Goal: Complete application form

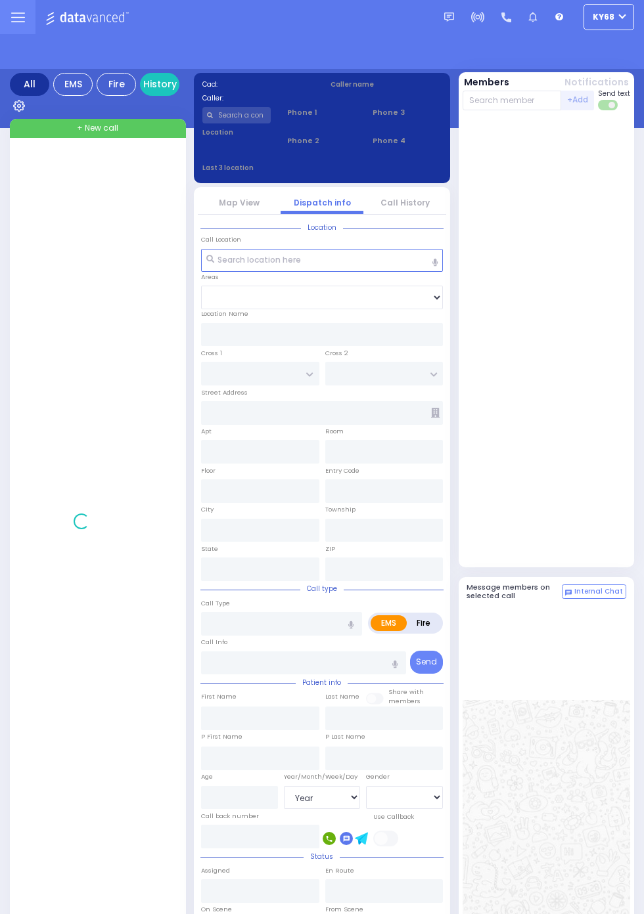
select select "Year"
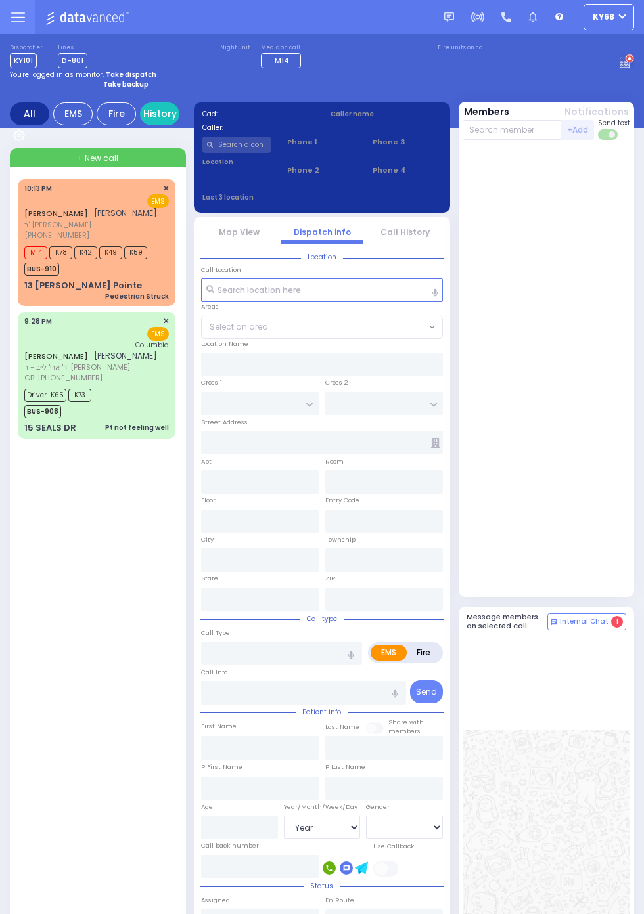
click at [26, 270] on span "BUS-910" at bounding box center [41, 269] width 35 height 13
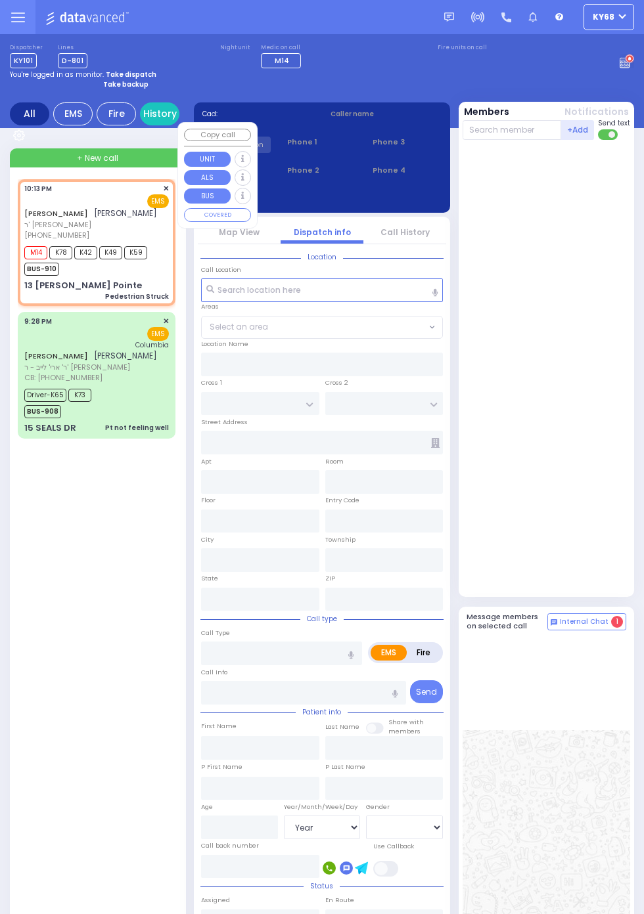
select select
type input "Pedestrian Struck"
radio input "true"
type input "[PERSON_NAME]"
type input "JERMIASH"
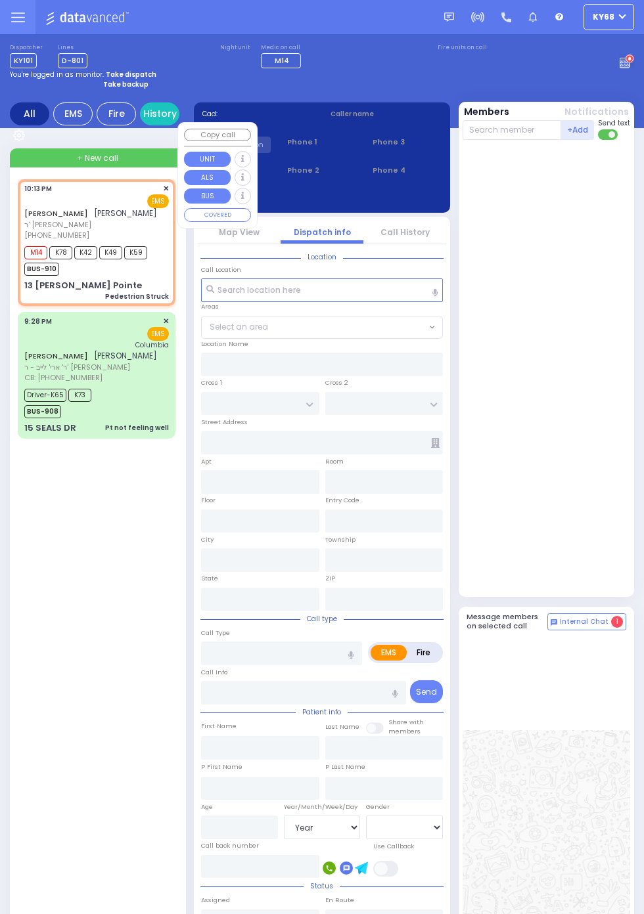
select select
type input "22:13"
type input "22:15"
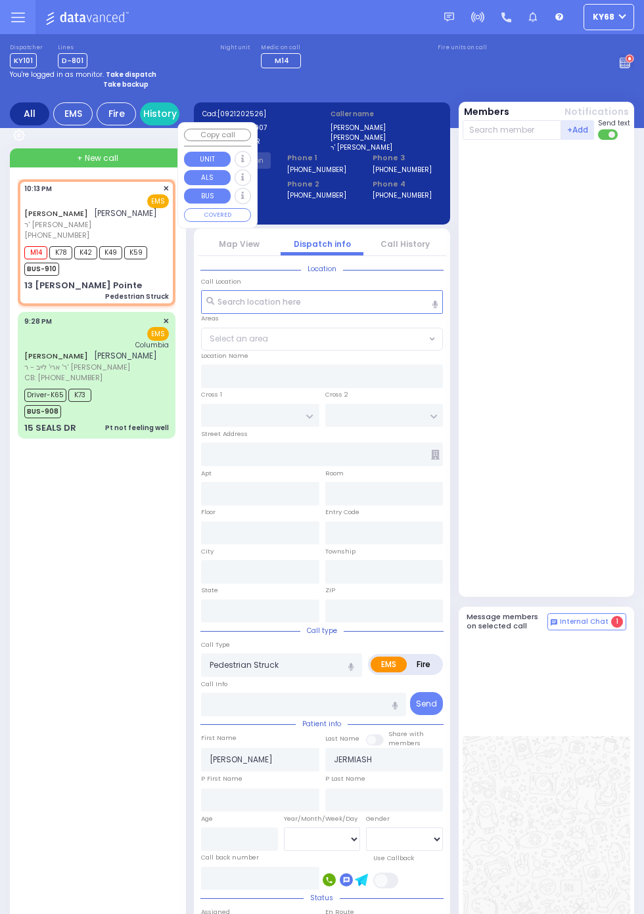
type input "CATSKILL HIGH RAIL"
type input "ALLEGHANY CROSSING"
type input "13 Hudson Pointe"
type input "Monroe"
type input "New York"
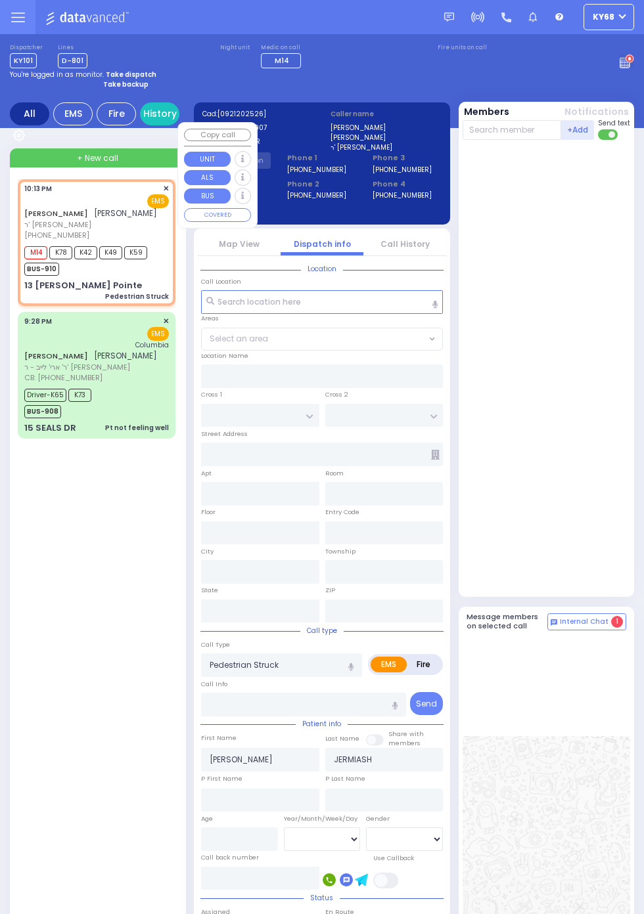
type input "10950"
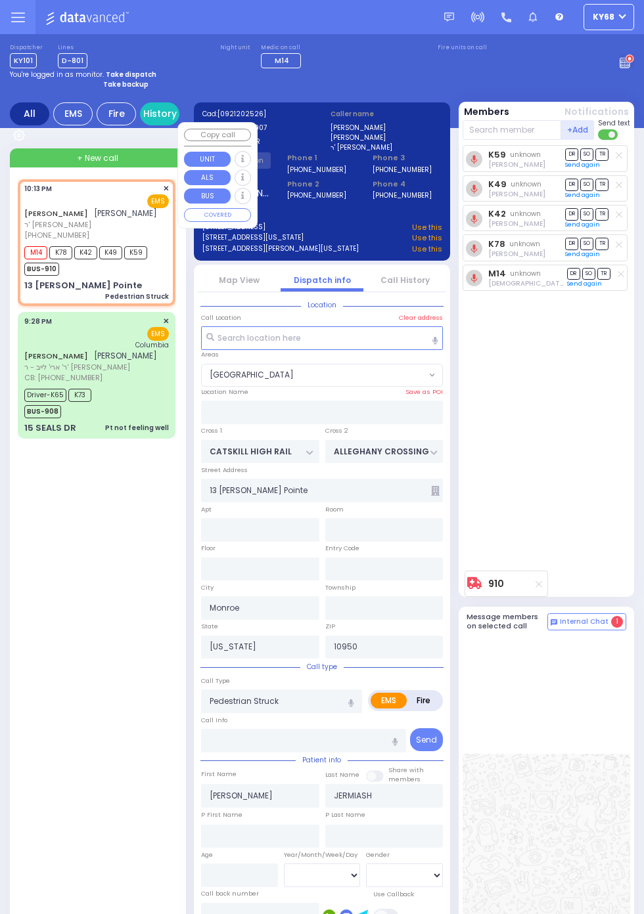
select select "WOODBURY JUNCTION"
click at [591, 498] on div "K59 unknown Joel Green DR SO TR Sending text K49" at bounding box center [547, 355] width 171 height 420
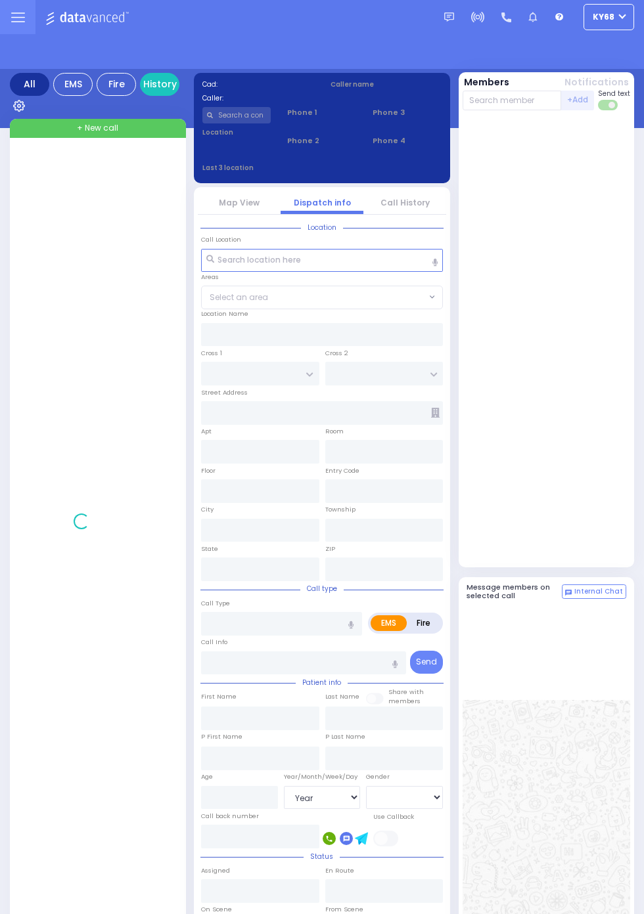
select select "Year"
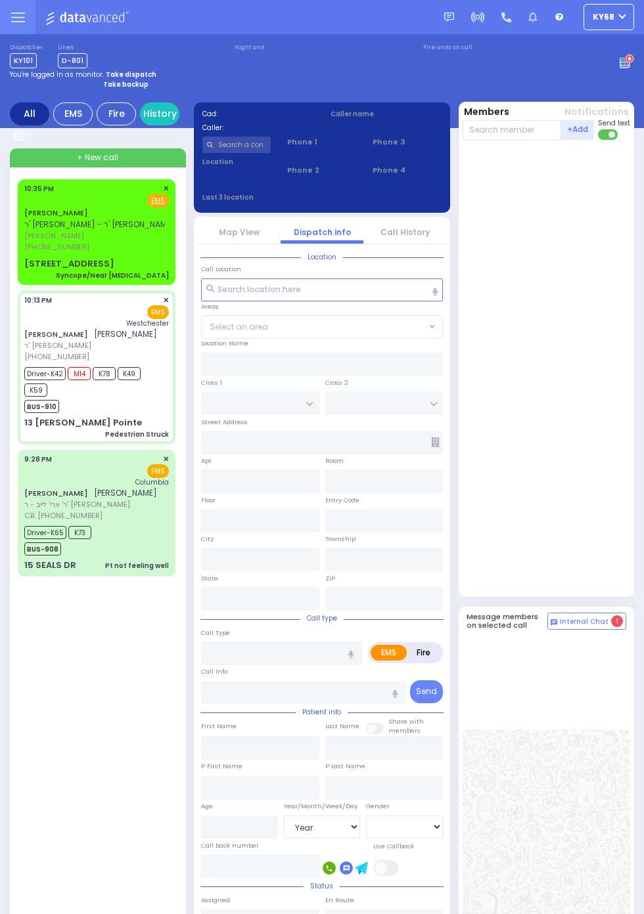
select select
type input "Pedestrian Struck"
radio input "true"
type input "JOEL"
type input "JERMIASH"
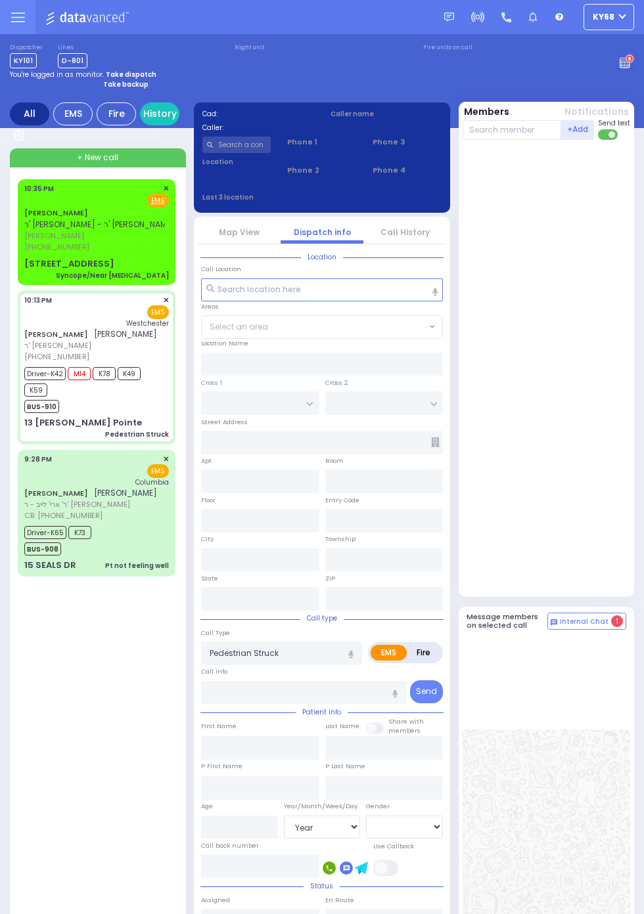
select select
type input "22:13"
type input "22:15"
type input "22:36"
type input "Westchester Medical Center-Woods Road"
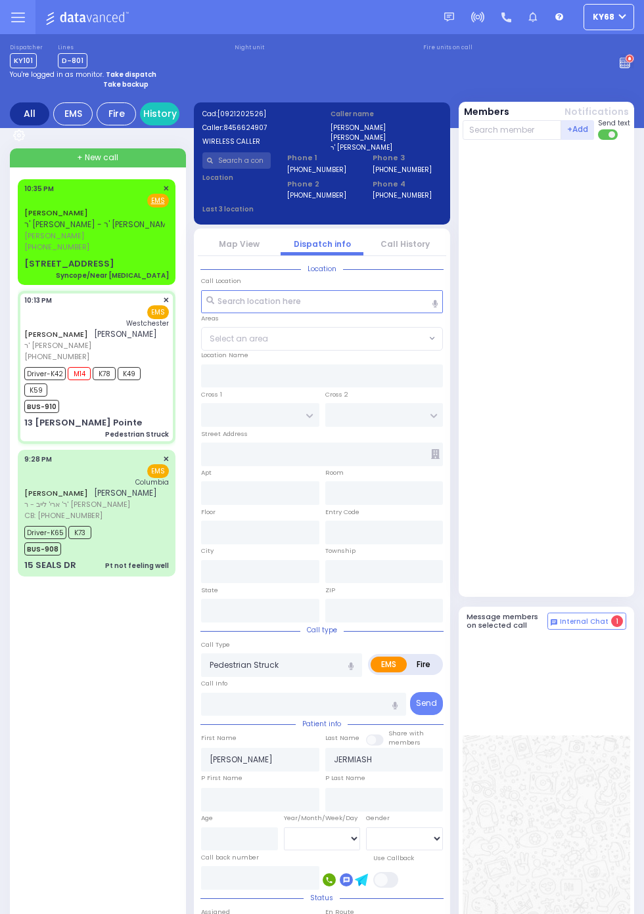
type input "CATSKILL HIGH RAIL"
type input "ALLEGHANY CROSSING"
type input "13 [PERSON_NAME] Pointe"
type input "Monroe"
type input "New York"
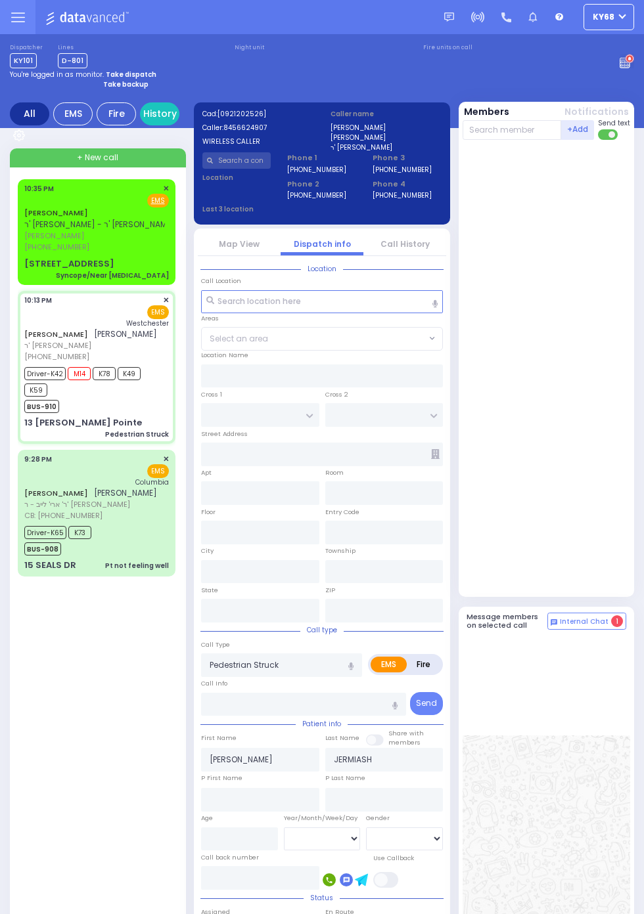
type input "10950"
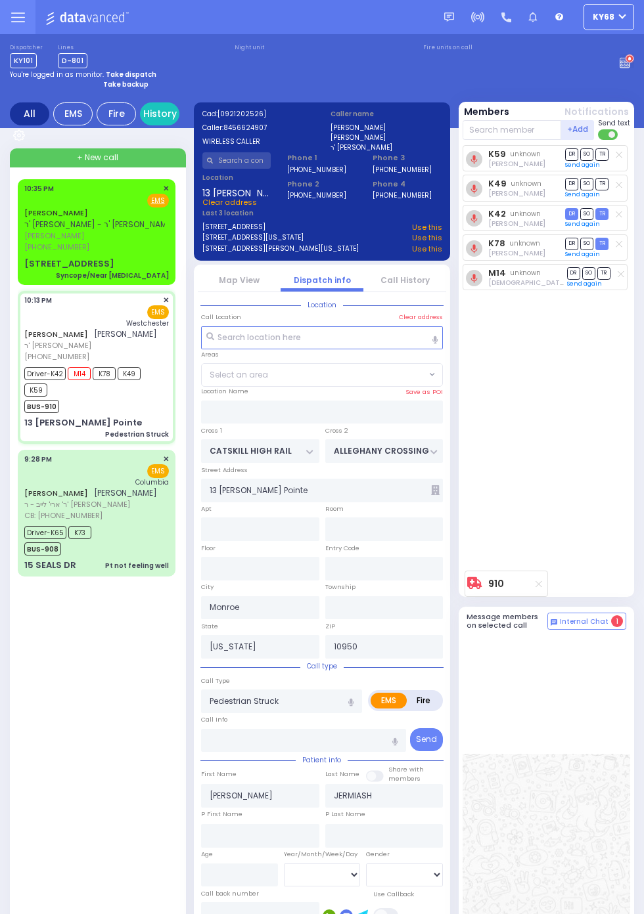
select select "WOODBURY JUNCTION"
select select
radio input "true"
select select
select select "WOODBURY JUNCTION"
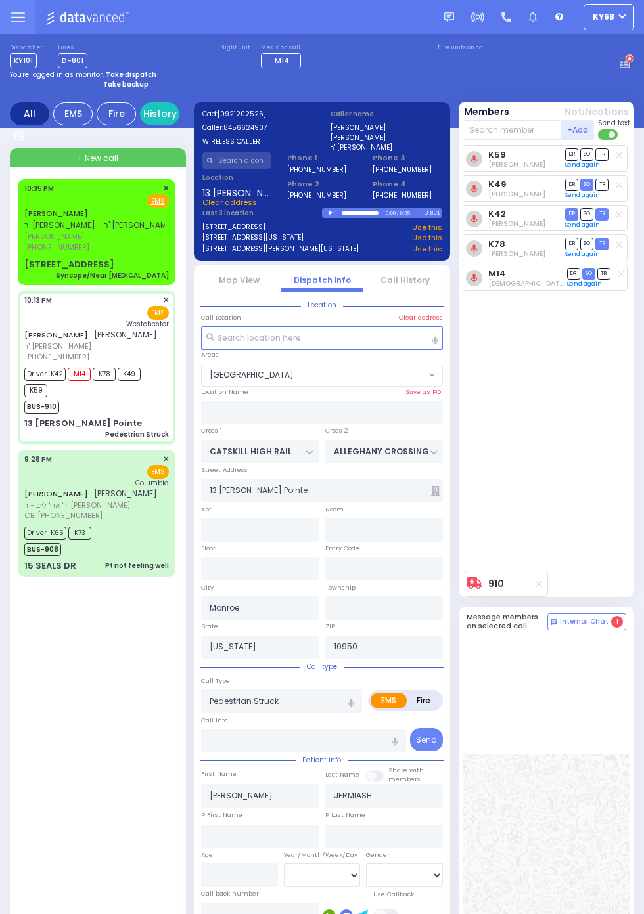
select select
radio input "true"
select select
radio input "true"
select select
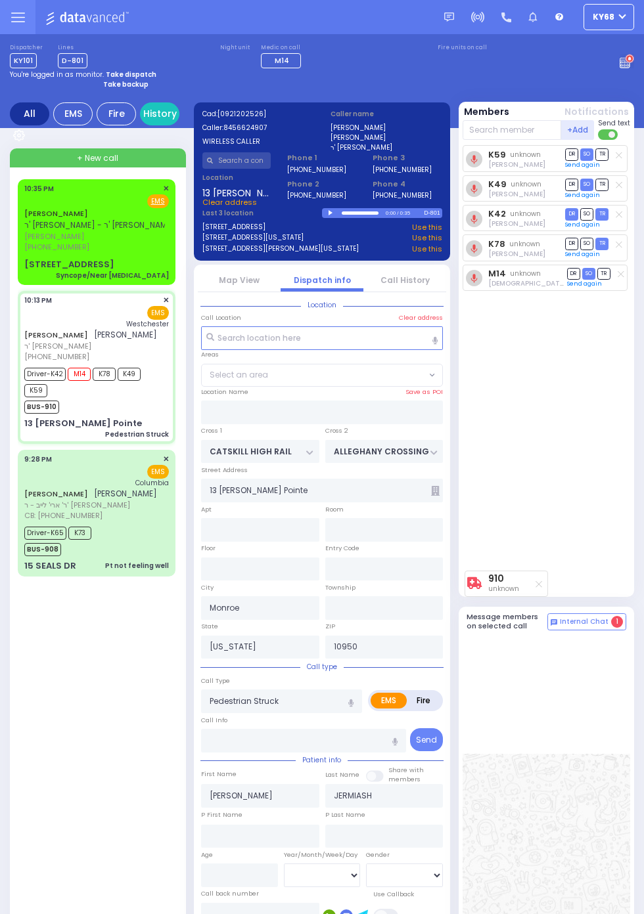
select select "WOODBURY JUNCTION"
select select
radio input "true"
select select
type input "22:16"
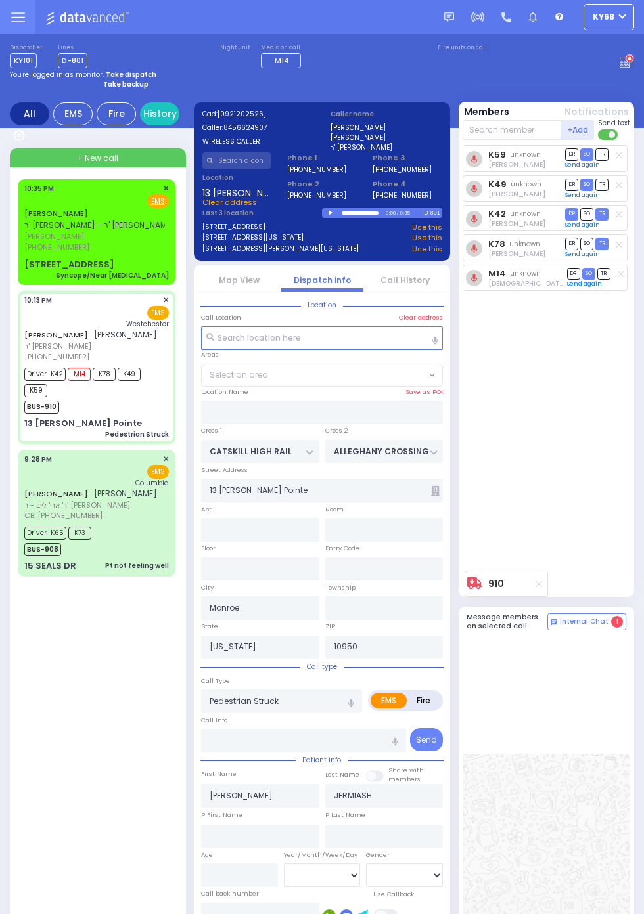
select select "WOODBURY JUNCTION"
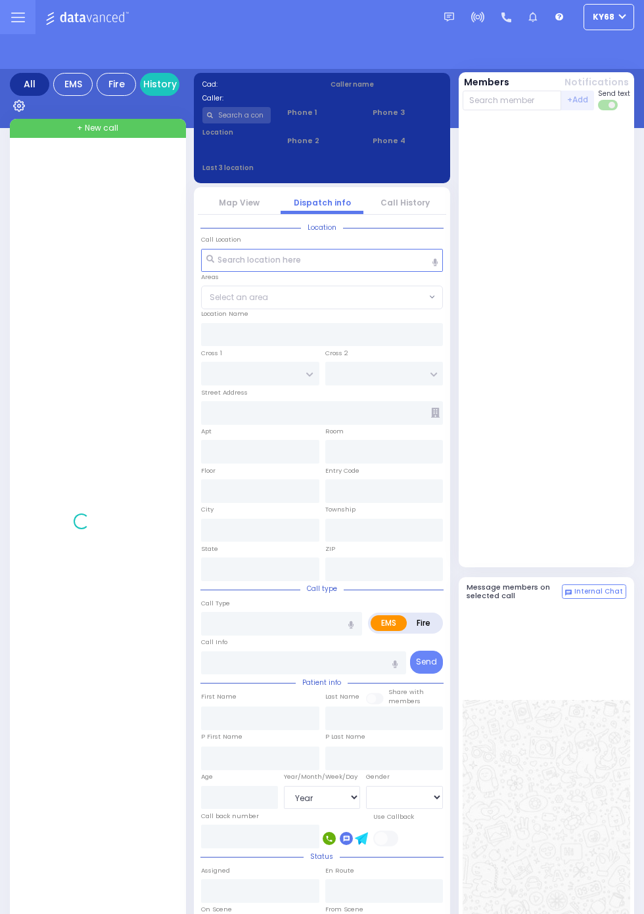
select select "Year"
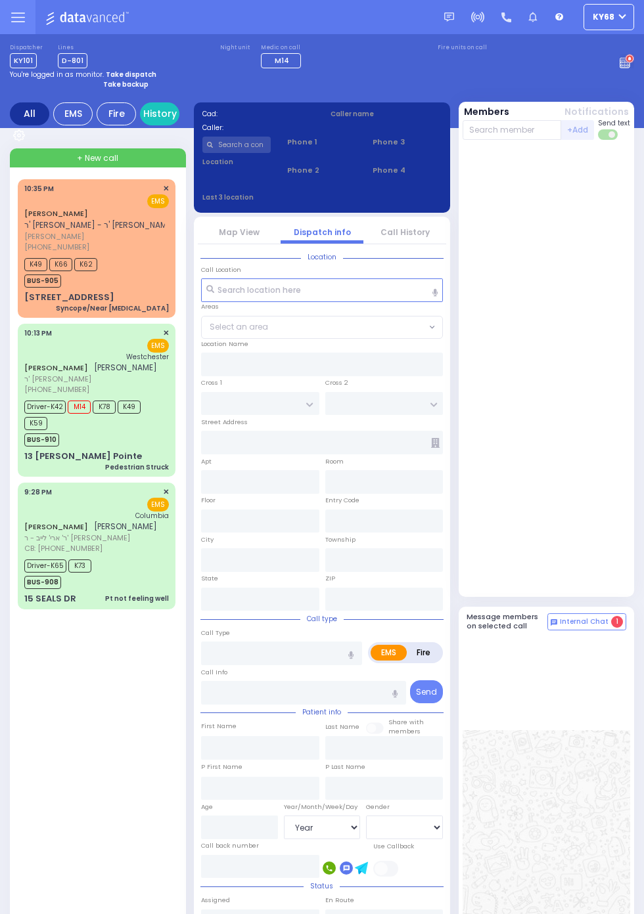
click at [623, 60] on icon at bounding box center [624, 64] width 10 height 8
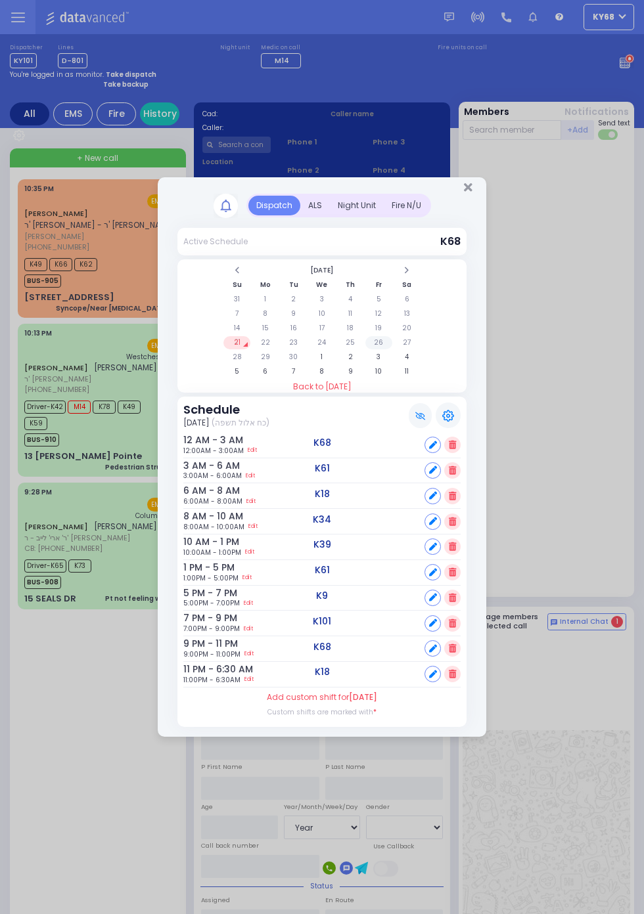
click at [376, 343] on td "26" at bounding box center [378, 342] width 27 height 13
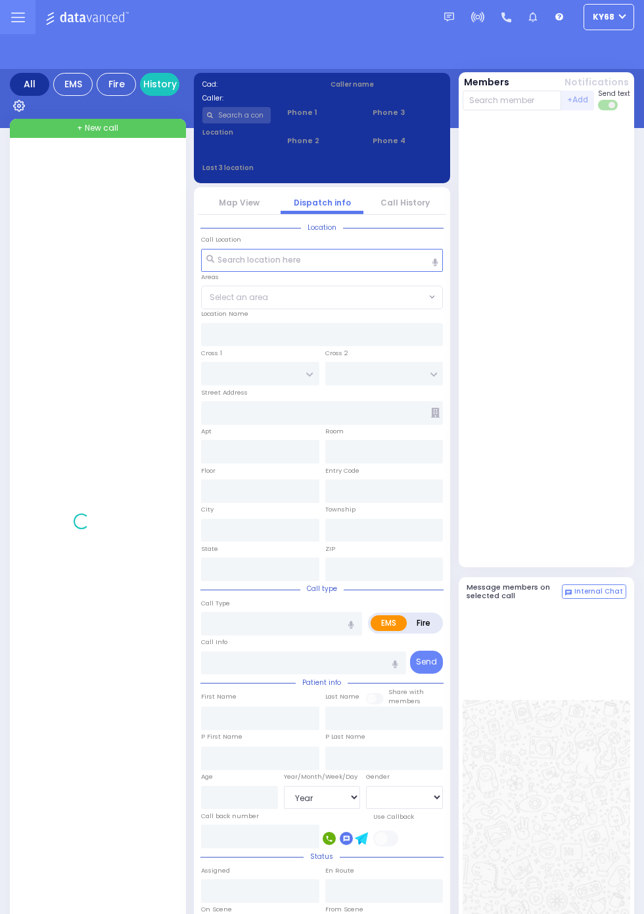
select select "Year"
